Goal: Information Seeking & Learning: Find specific page/section

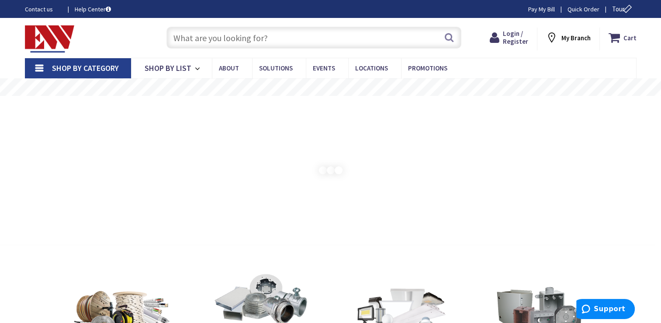
click at [292, 40] on input "text" at bounding box center [314, 38] width 295 height 22
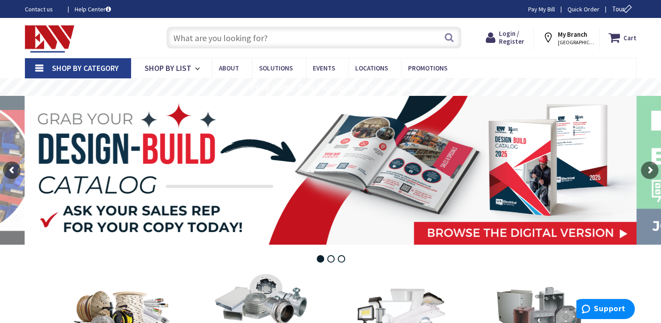
paste input "L704ST-02"
type input "L704ST-02"
click at [449, 36] on button "Search" at bounding box center [449, 38] width 11 height 20
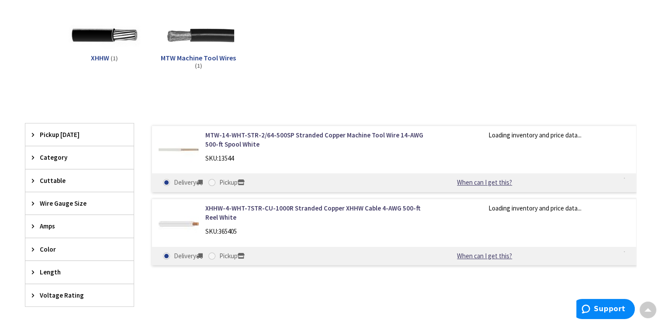
scroll to position [131, 0]
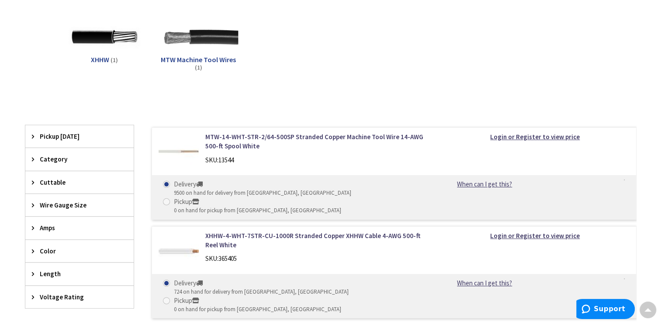
click at [202, 46] on img at bounding box center [198, 37] width 79 height 79
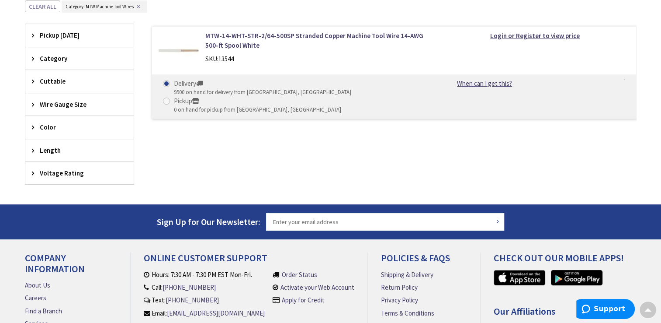
scroll to position [108, 0]
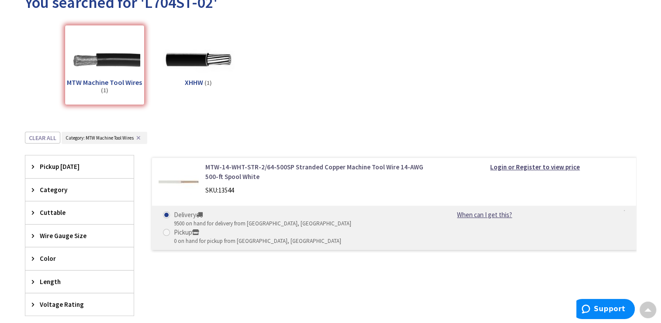
click at [240, 163] on link "MTW-14-WHT-STR-2/64-500SP Stranded Copper Machine Tool Wire 14-AWG 500-ft Spool…" at bounding box center [316, 171] width 223 height 19
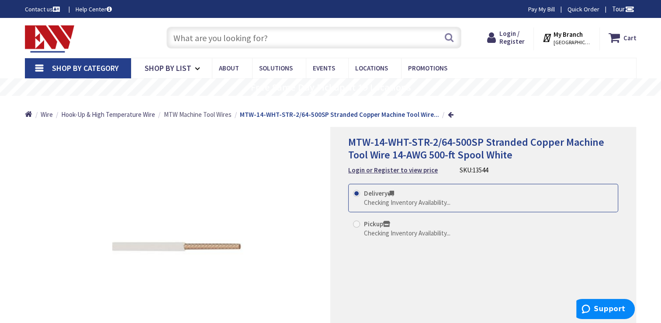
click at [221, 114] on span "MTW Machine Tool Wires" at bounding box center [198, 114] width 68 height 8
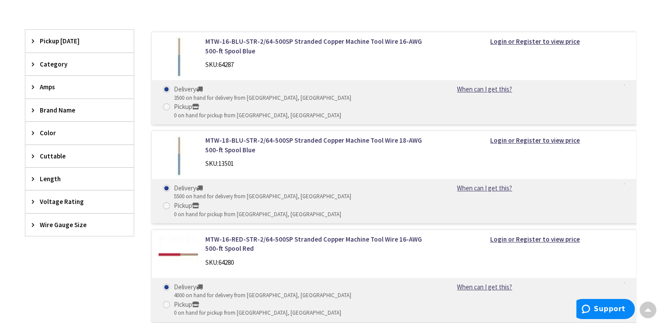
scroll to position [306, 0]
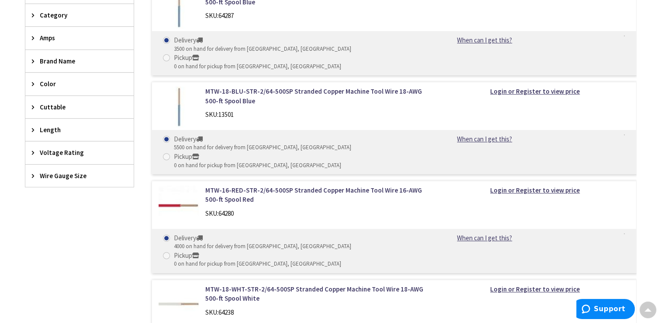
click at [66, 92] on div "Color" at bounding box center [79, 84] width 108 height 22
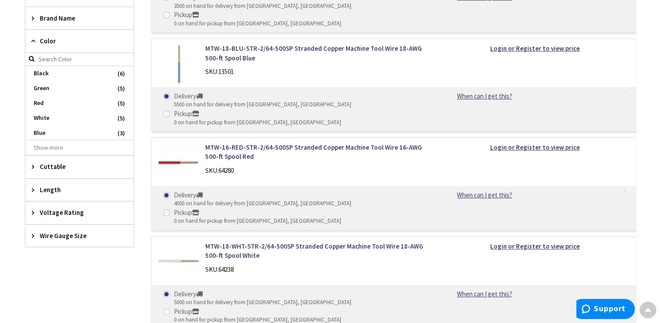
scroll to position [350, 0]
click at [54, 144] on button "Show more" at bounding box center [79, 146] width 108 height 15
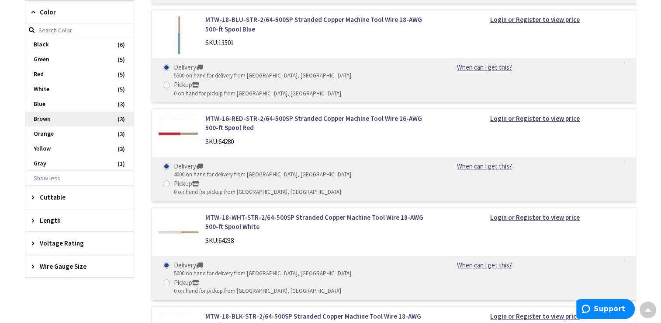
scroll to position [393, 0]
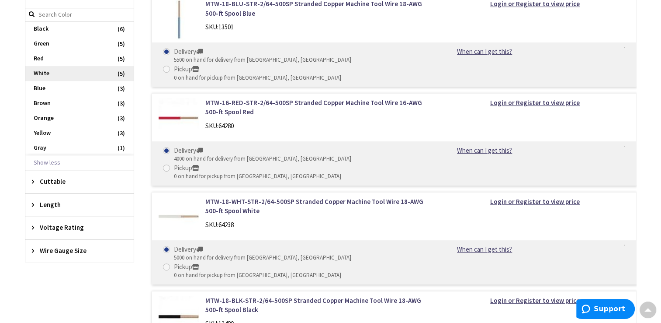
click at [68, 68] on span "White" at bounding box center [79, 73] width 108 height 15
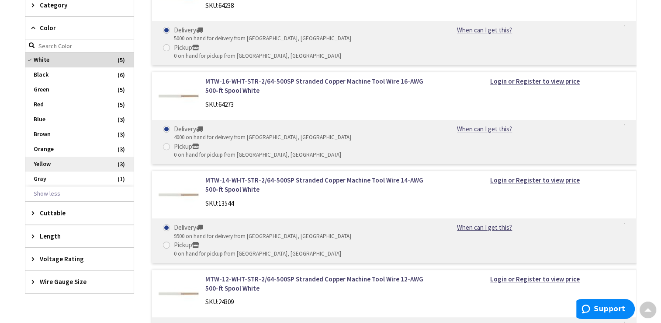
scroll to position [443, 0]
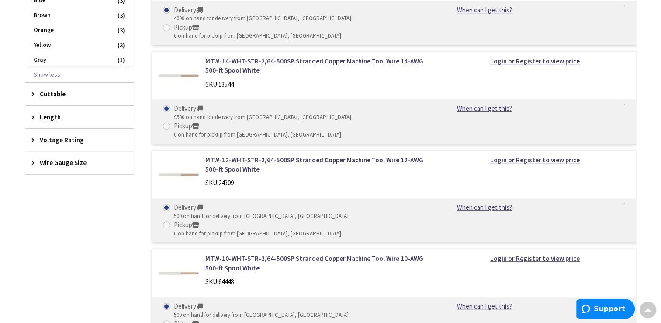
click at [59, 163] on span "Wire Gauge Size" at bounding box center [75, 162] width 71 height 9
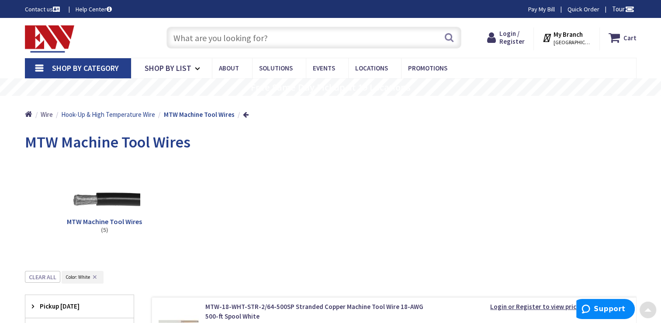
scroll to position [0, 0]
